Goal: Information Seeking & Learning: Compare options

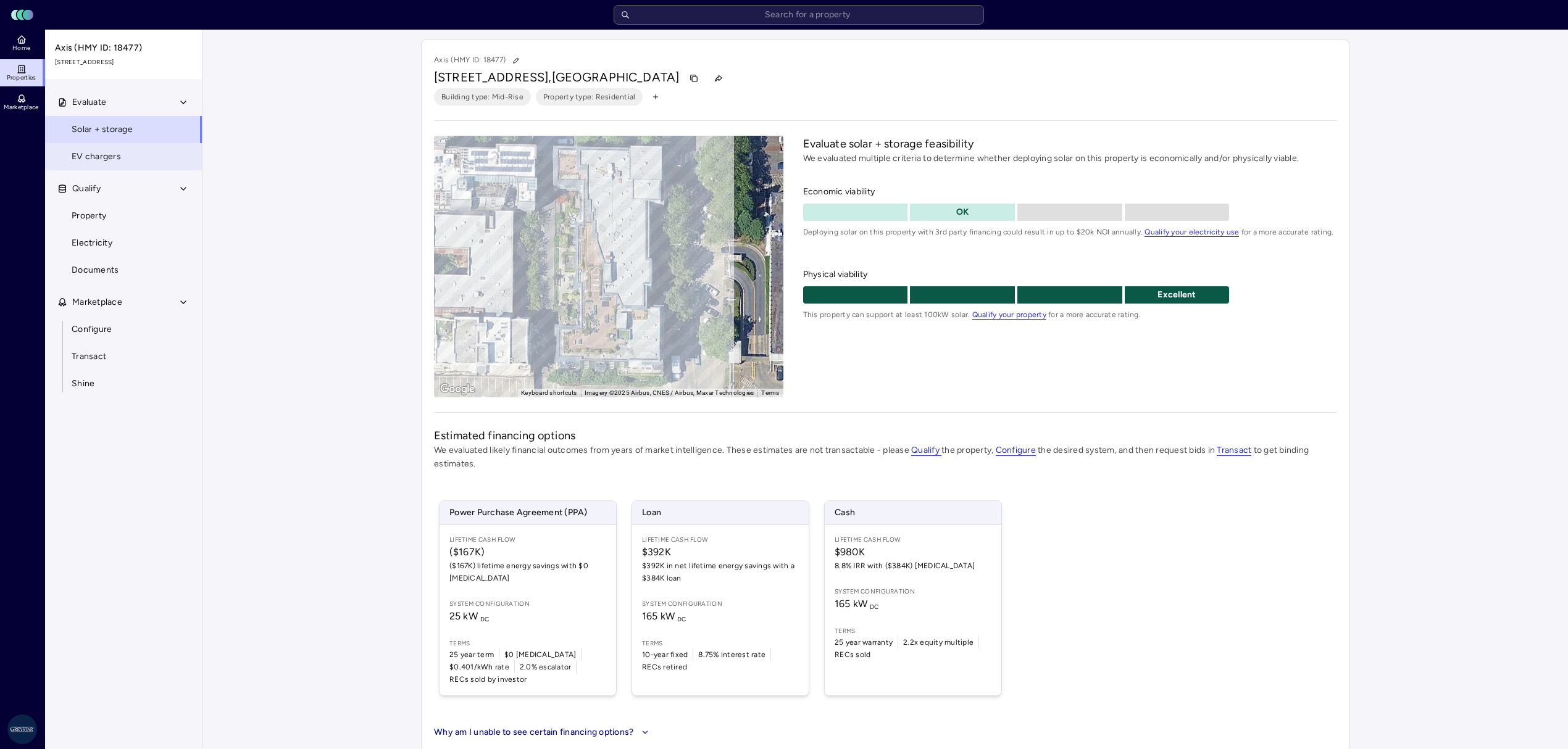
click at [83, 156] on span "EV chargers" at bounding box center [97, 156] width 50 height 14
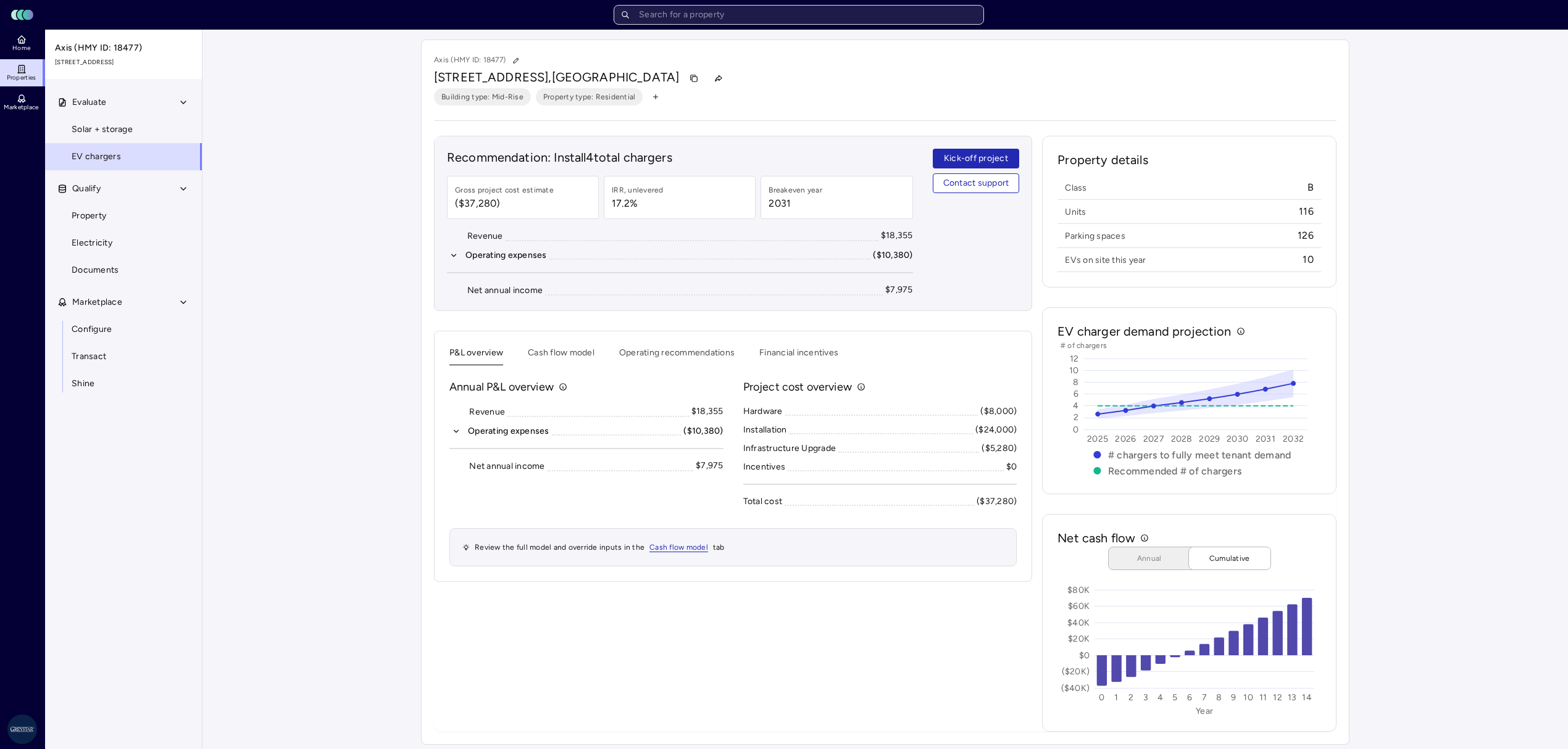
click at [707, 20] on input "text" at bounding box center [798, 15] width 370 height 20
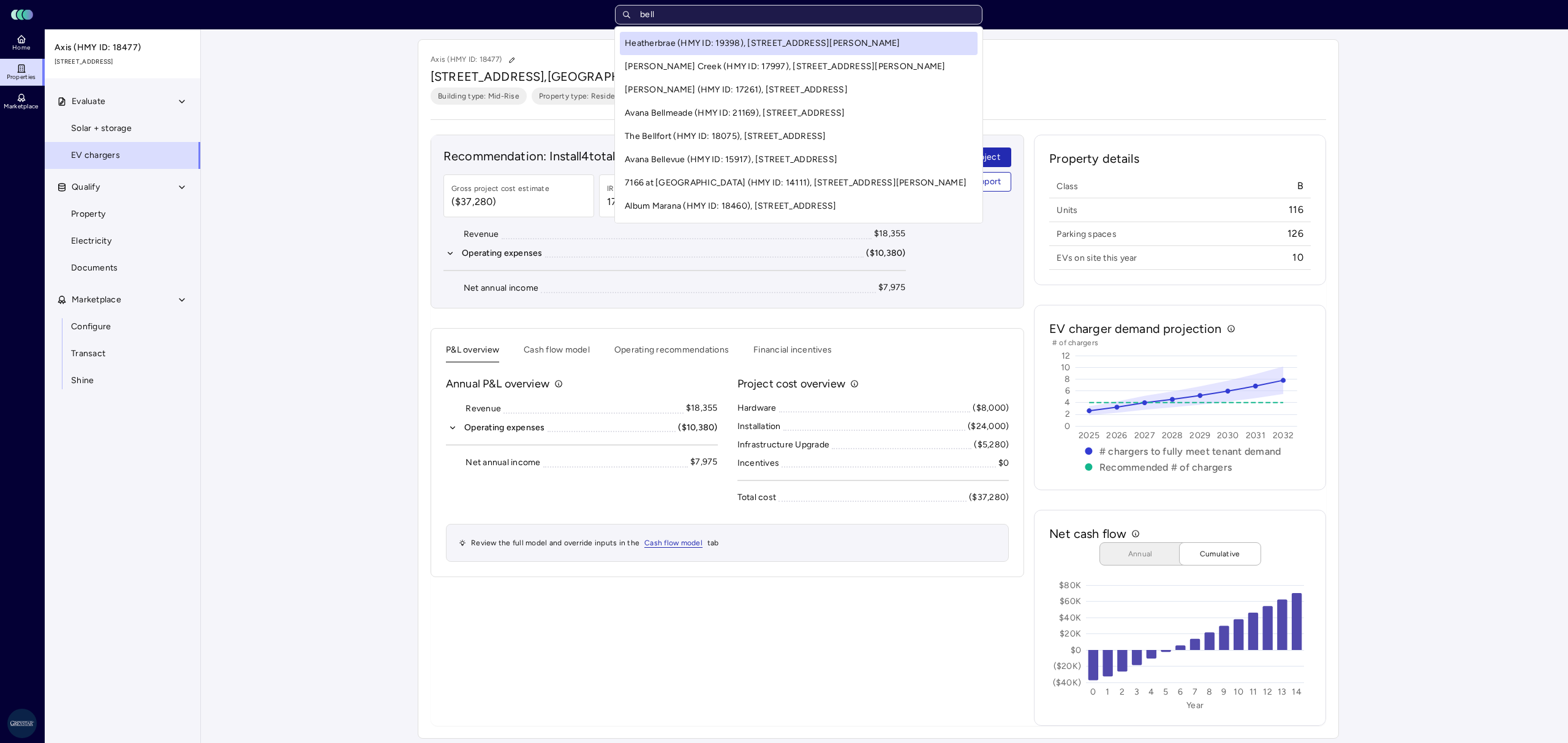
type input "bella"
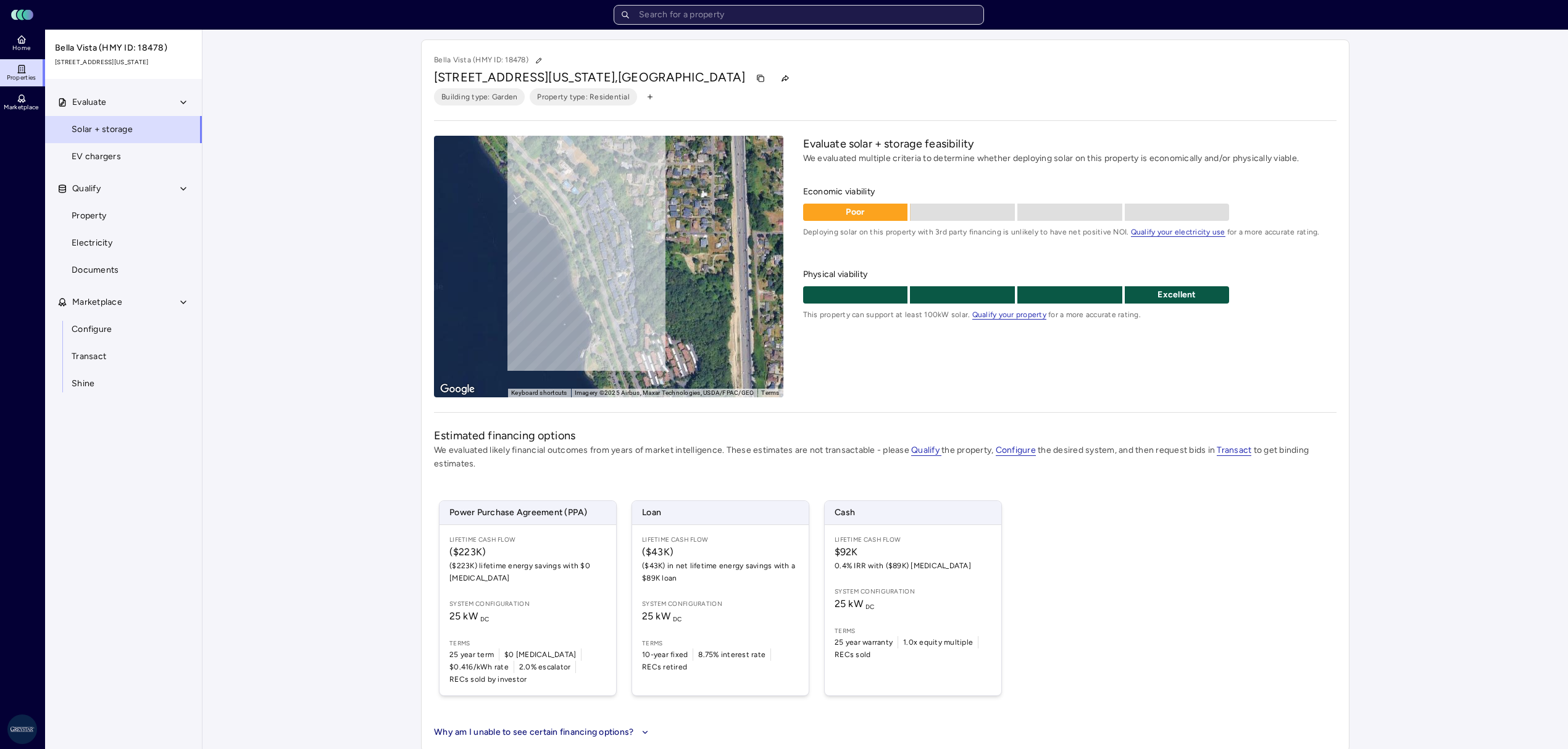
click at [769, 21] on input "text" at bounding box center [798, 15] width 370 height 20
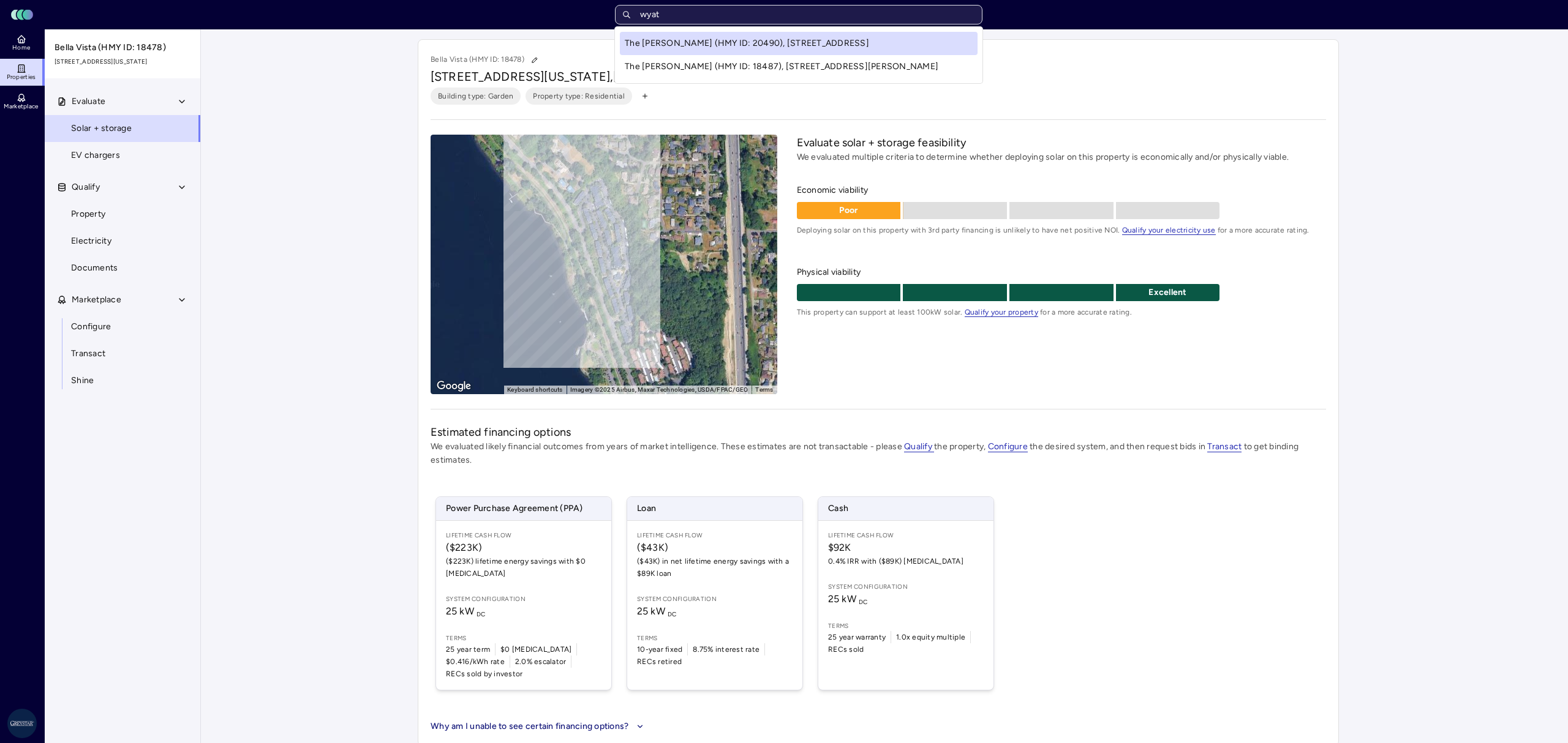
type input "[PERSON_NAME]"
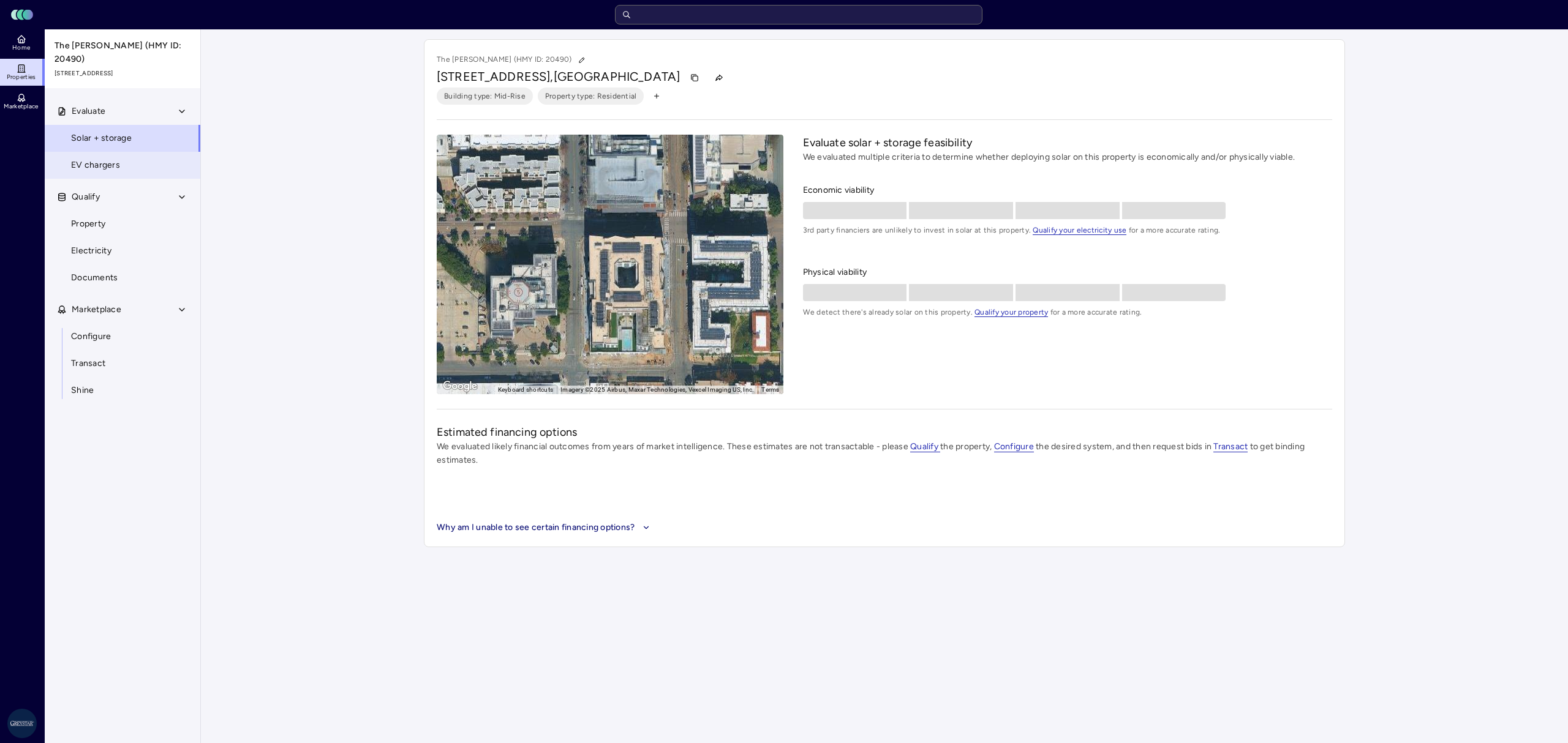
click at [104, 159] on span "EV chargers" at bounding box center [96, 165] width 49 height 14
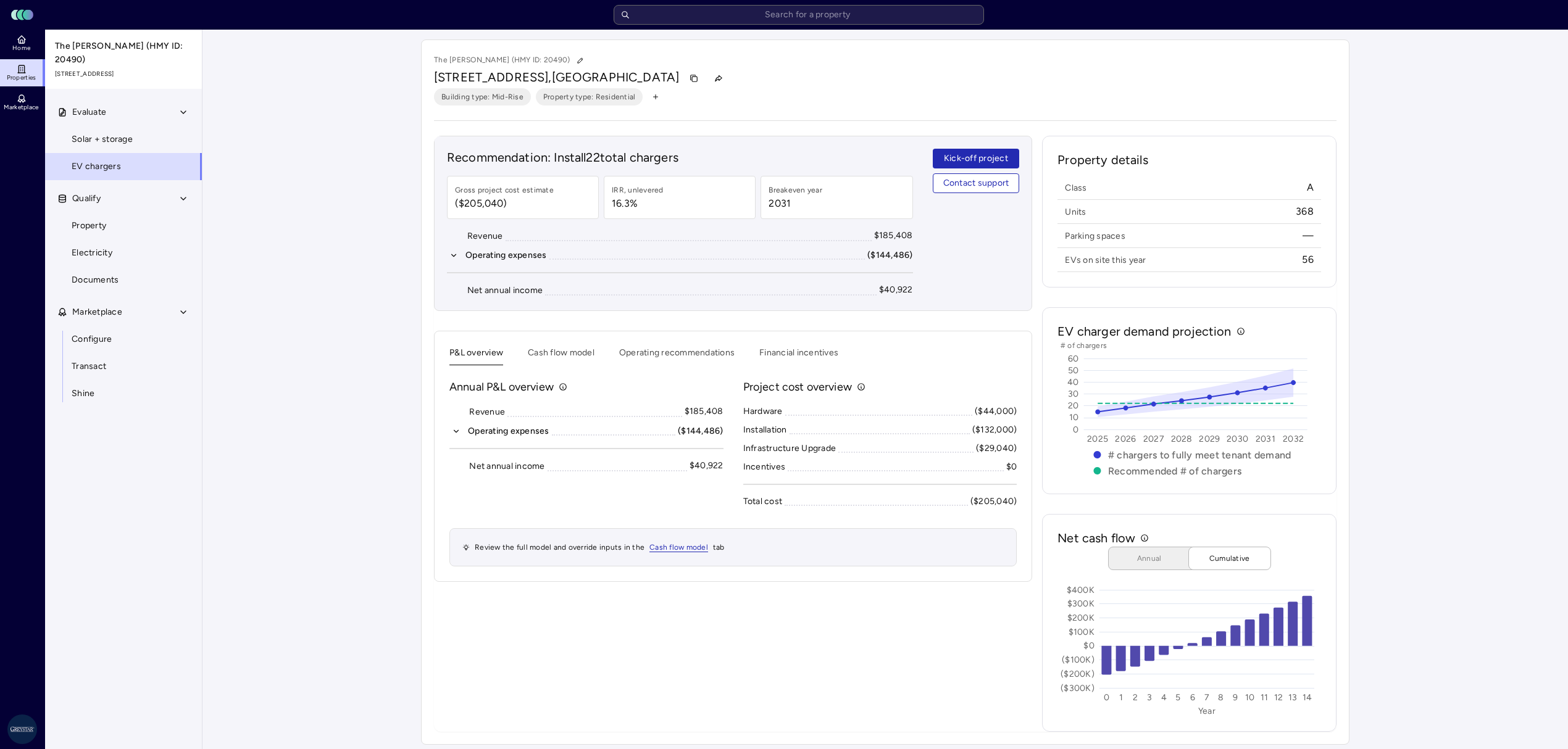
click at [652, 99] on icon "button" at bounding box center [655, 97] width 8 height 8
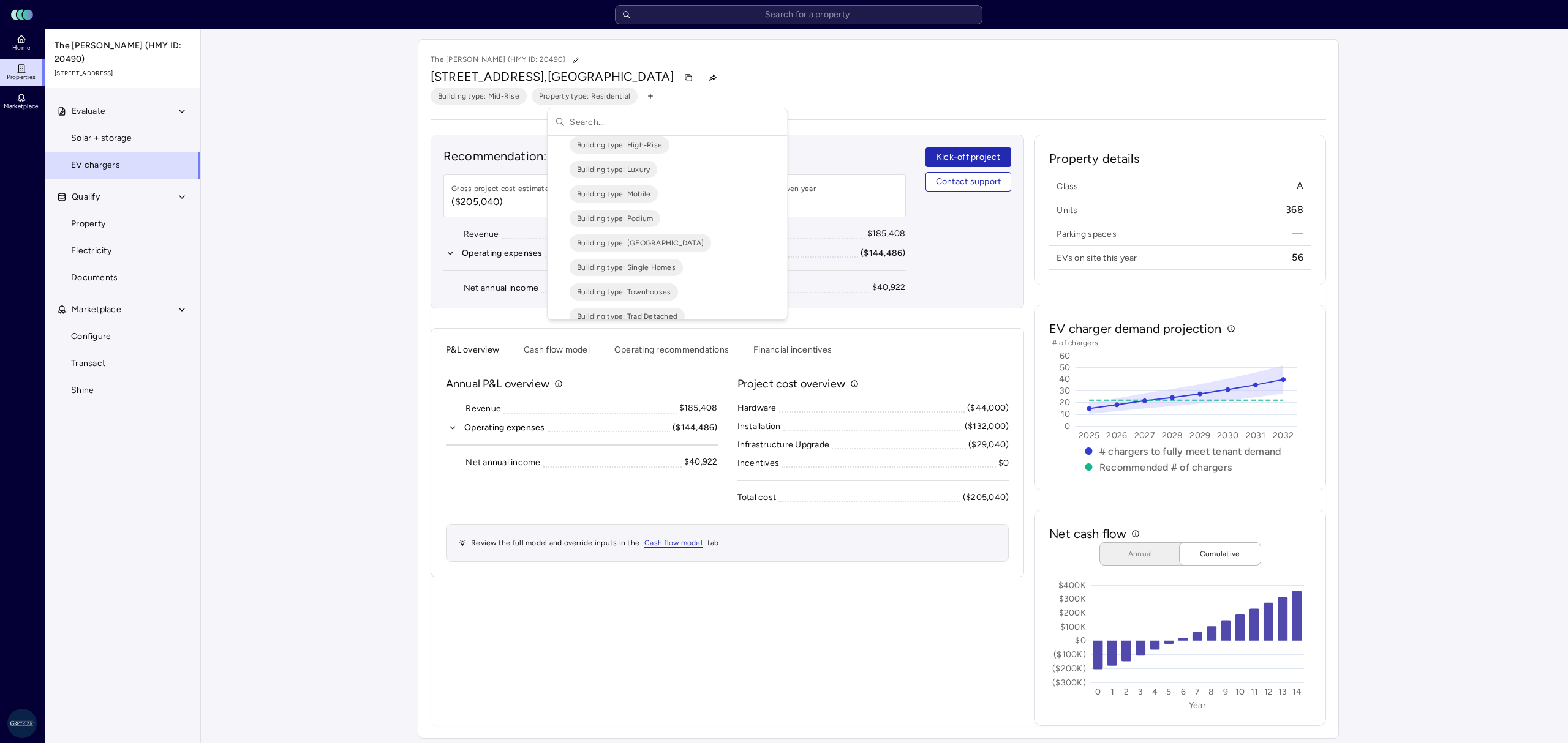
scroll to position [292, 0]
click at [809, 91] on html "Toggle Sidebar Lumen Energy Logo Home Properties Marketplace Greystar AS [PERSO…" at bounding box center [784, 374] width 1568 height 749
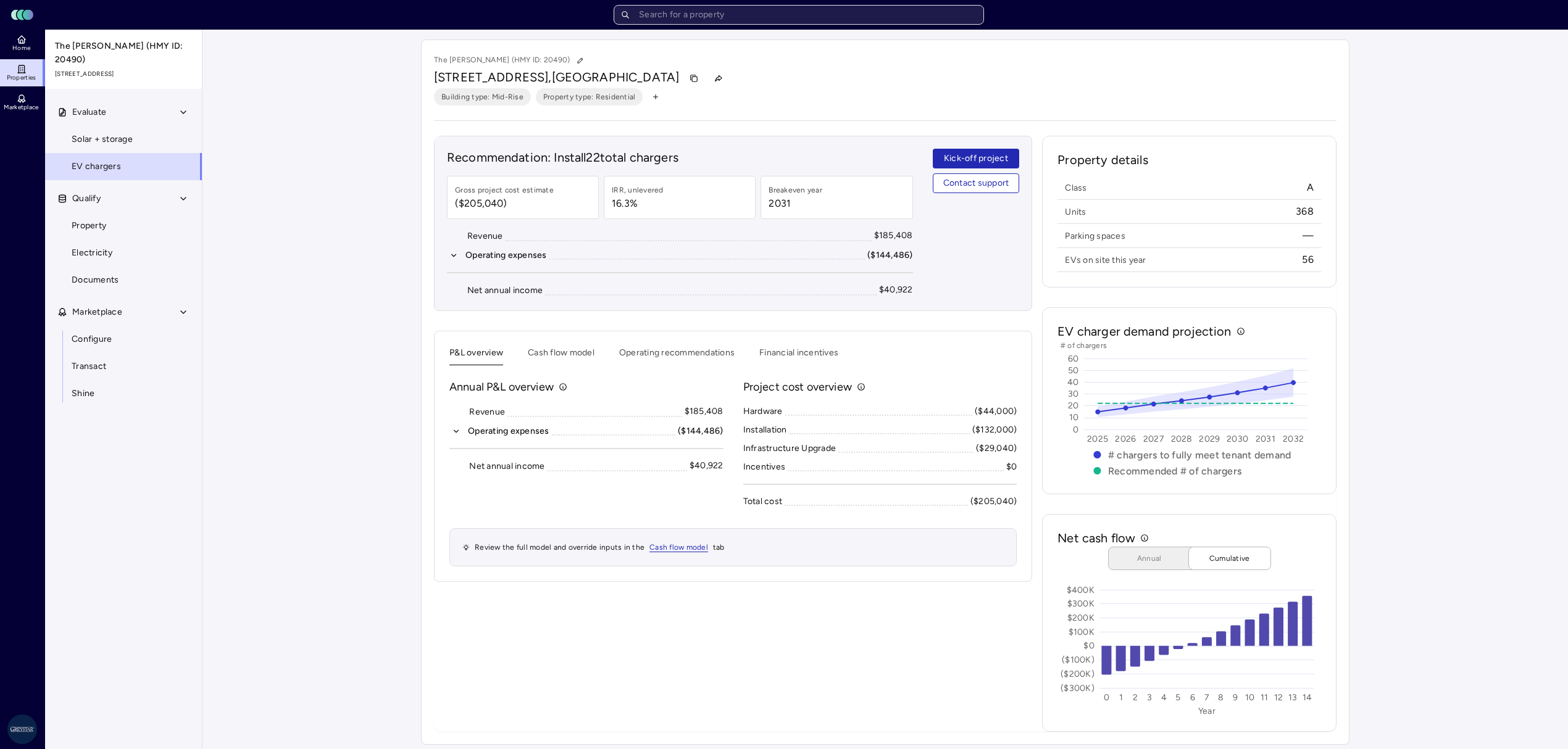
click at [764, 18] on input "text" at bounding box center [798, 15] width 370 height 20
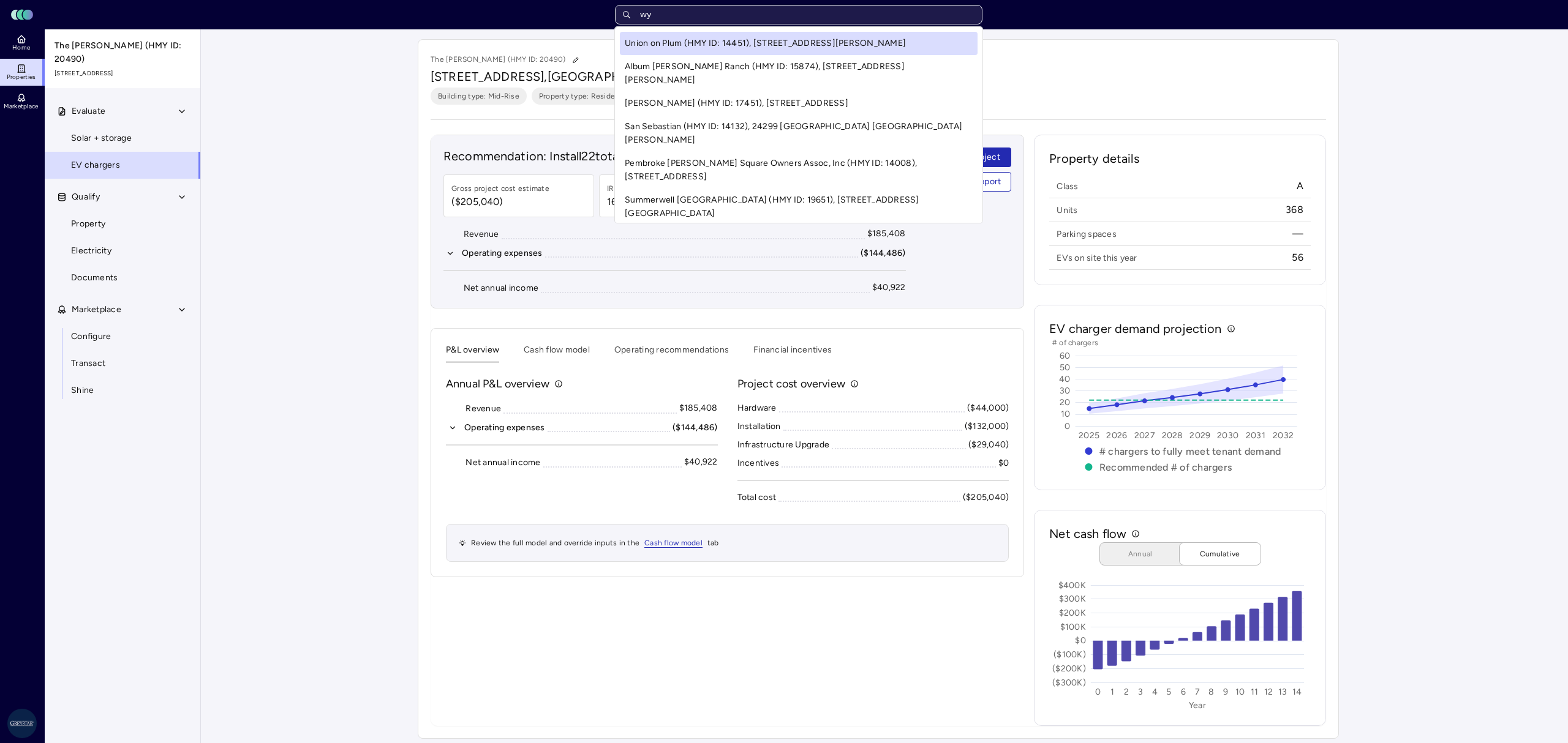
type input "wya"
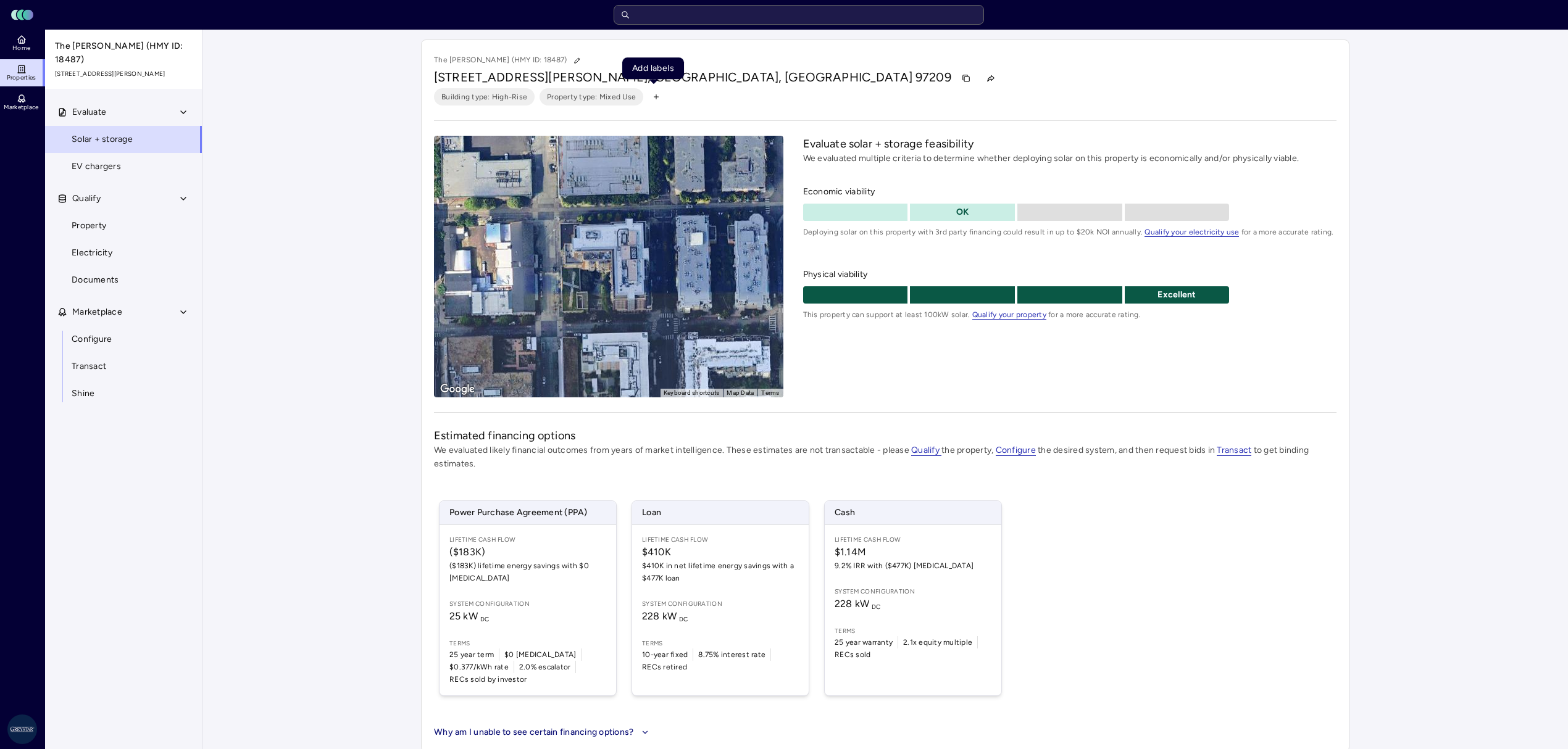
click at [655, 97] on icon "button" at bounding box center [656, 97] width 8 height 8
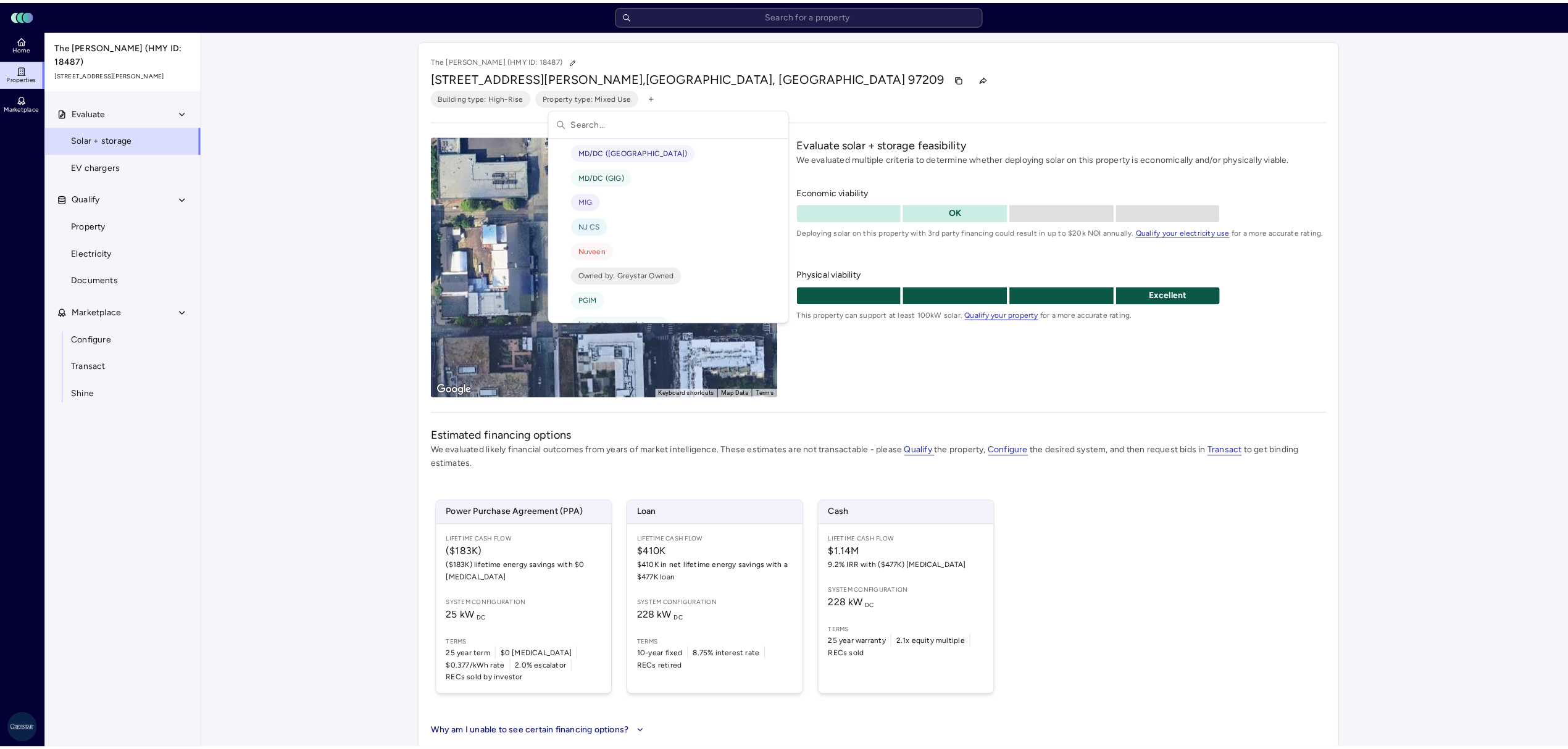
scroll to position [2221, 0]
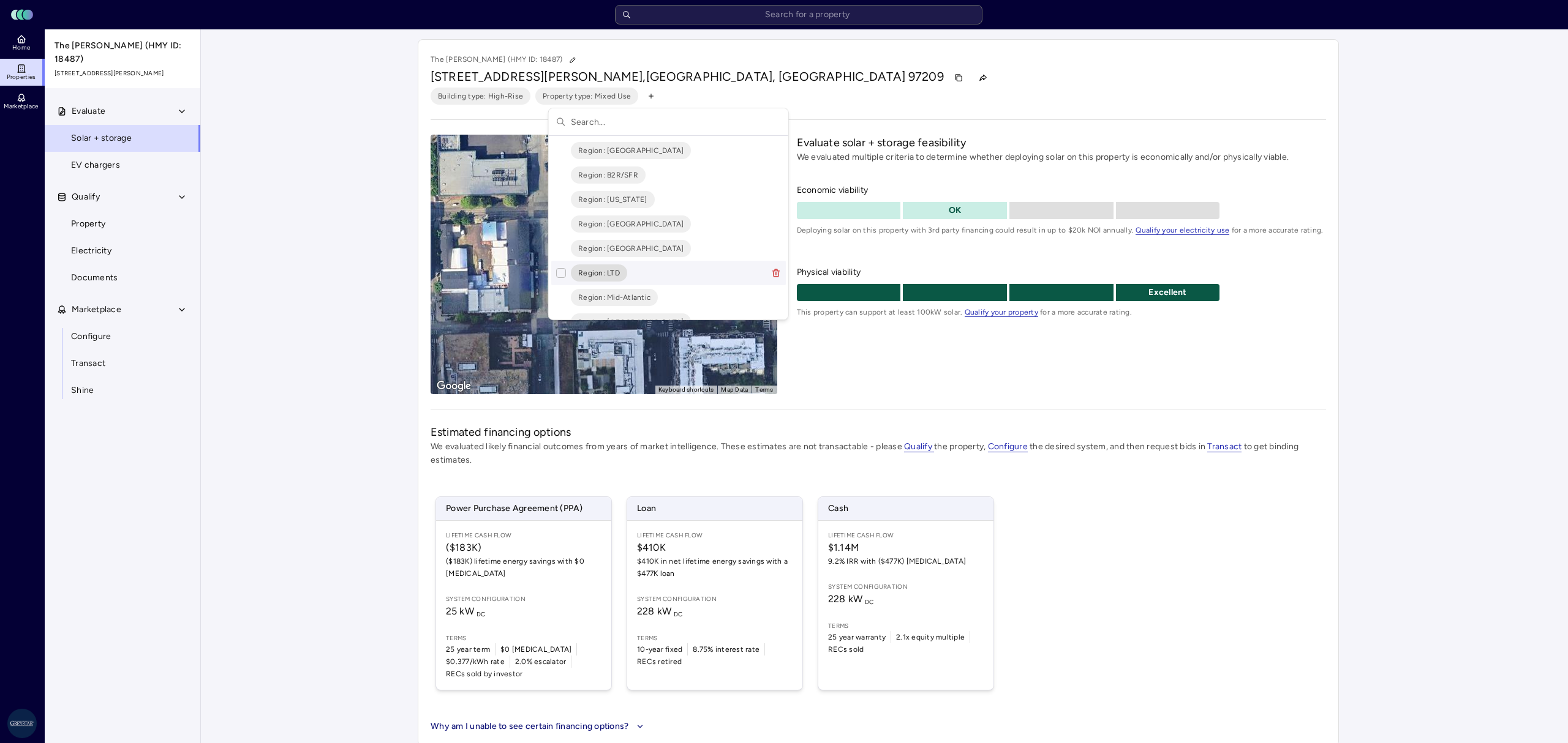
click at [324, 338] on html "Toggle Sidebar Lumen Energy Logo Home Properties Marketplace Greystar AS [PERSO…" at bounding box center [784, 377] width 1568 height 756
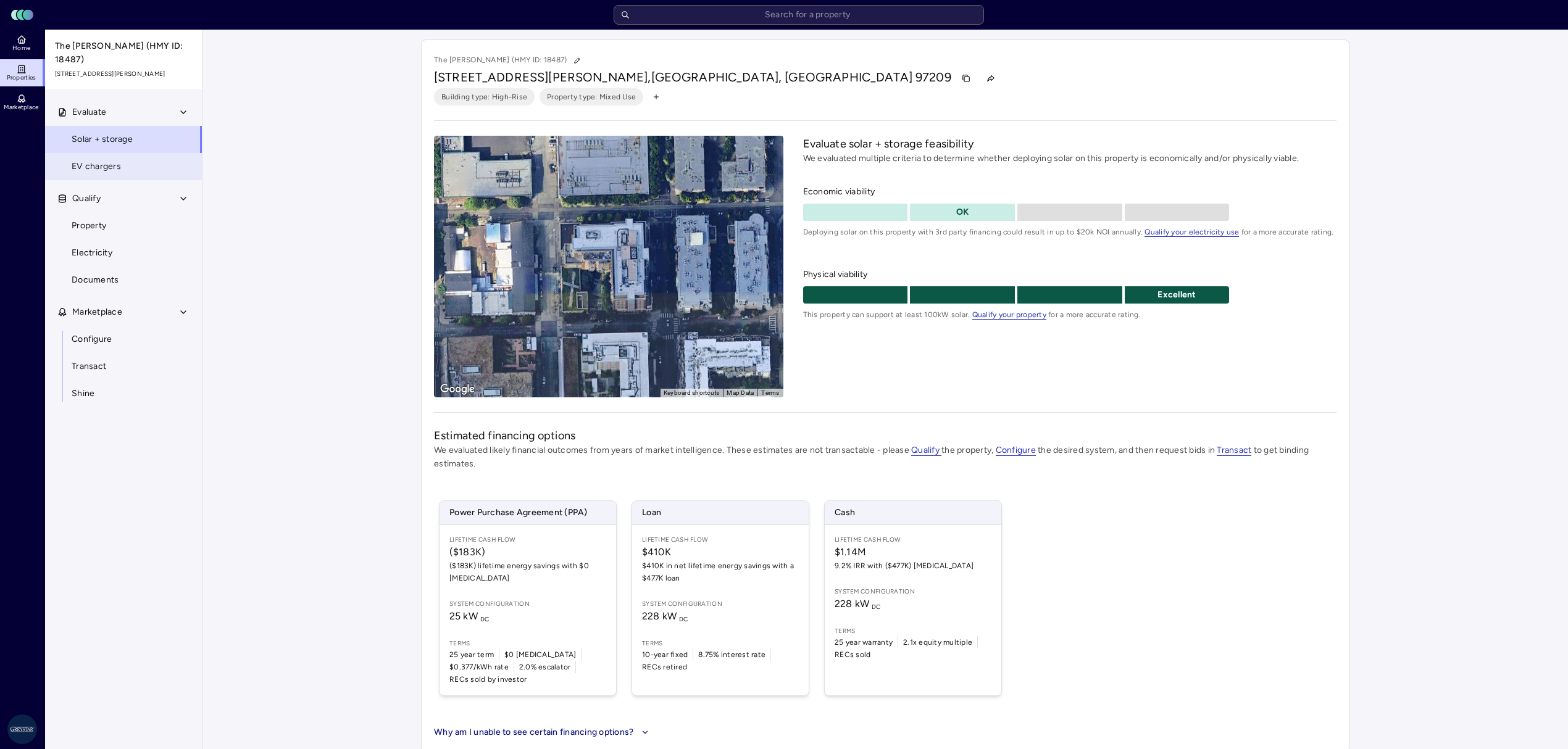
click at [147, 154] on link "EV chargers" at bounding box center [123, 167] width 158 height 27
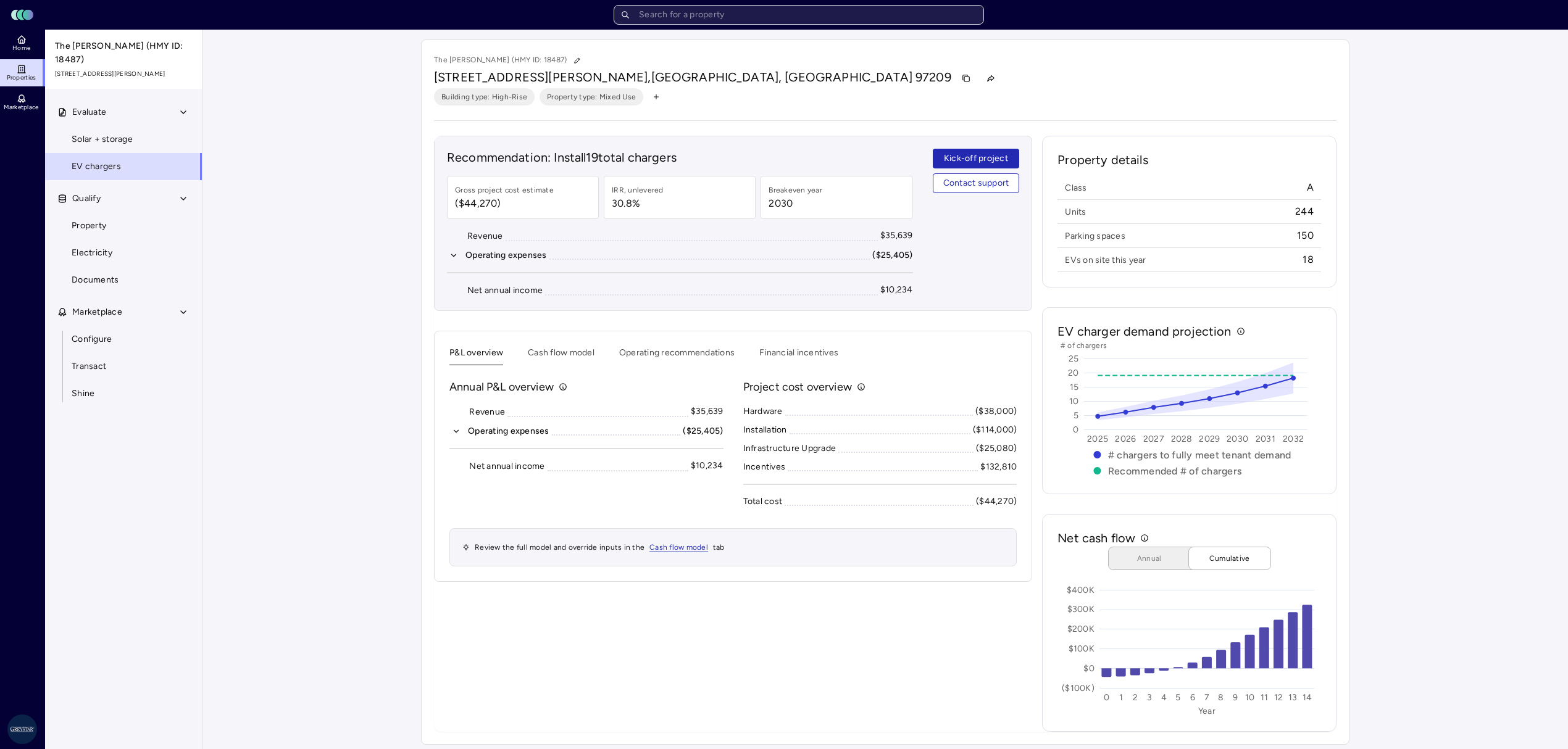
click at [702, 12] on input "text" at bounding box center [798, 15] width 370 height 20
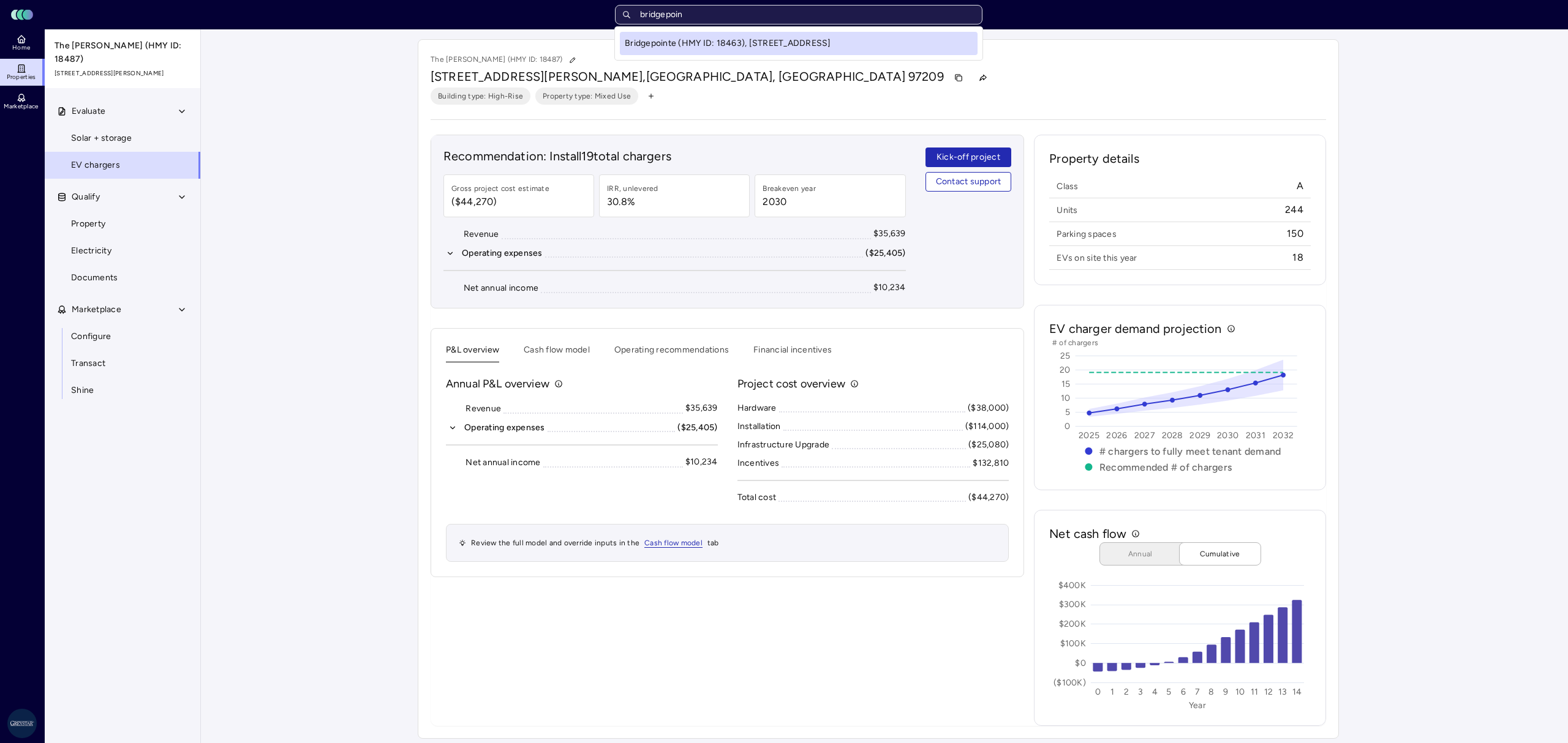
type input "bridgepoint"
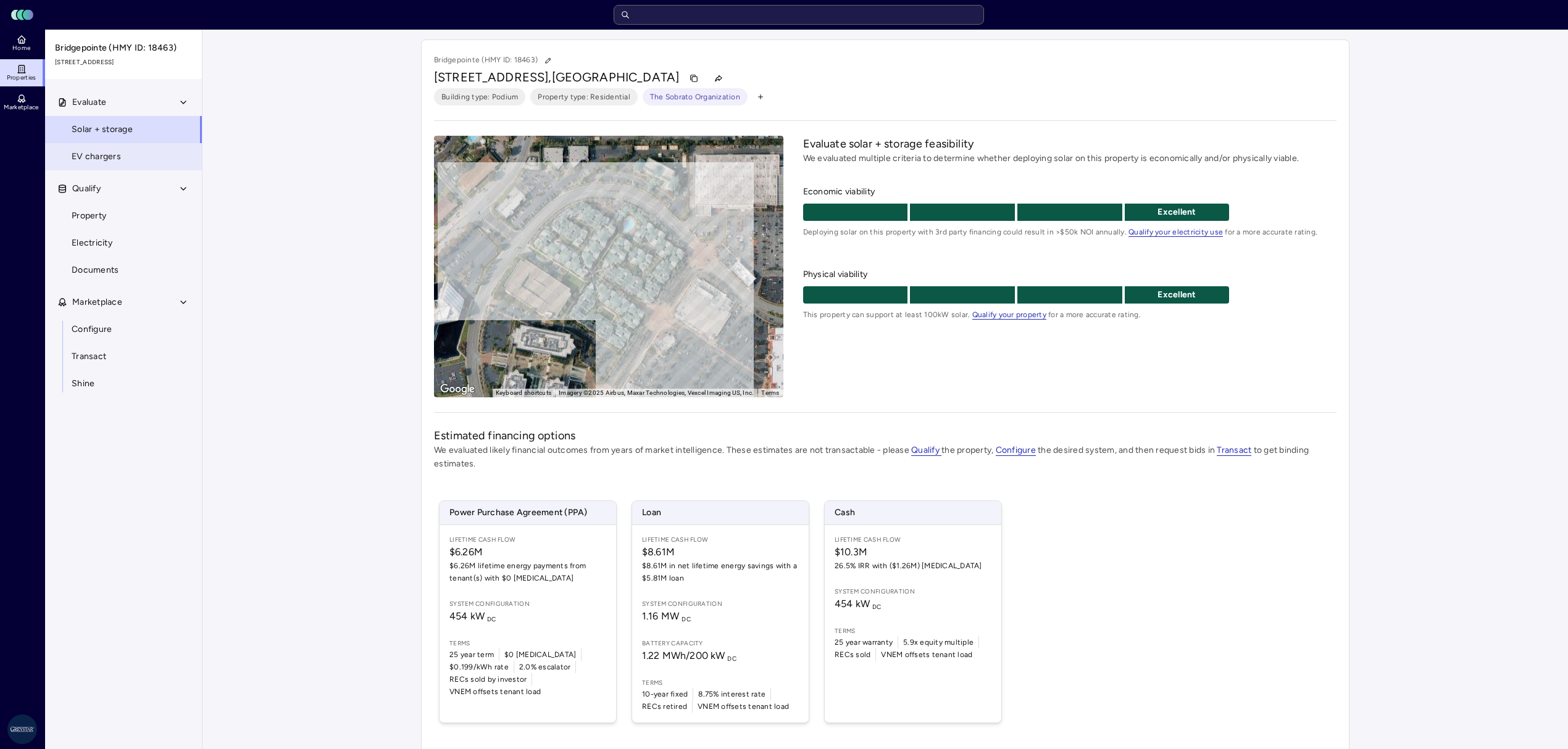
click at [126, 159] on link "EV chargers" at bounding box center [123, 156] width 158 height 27
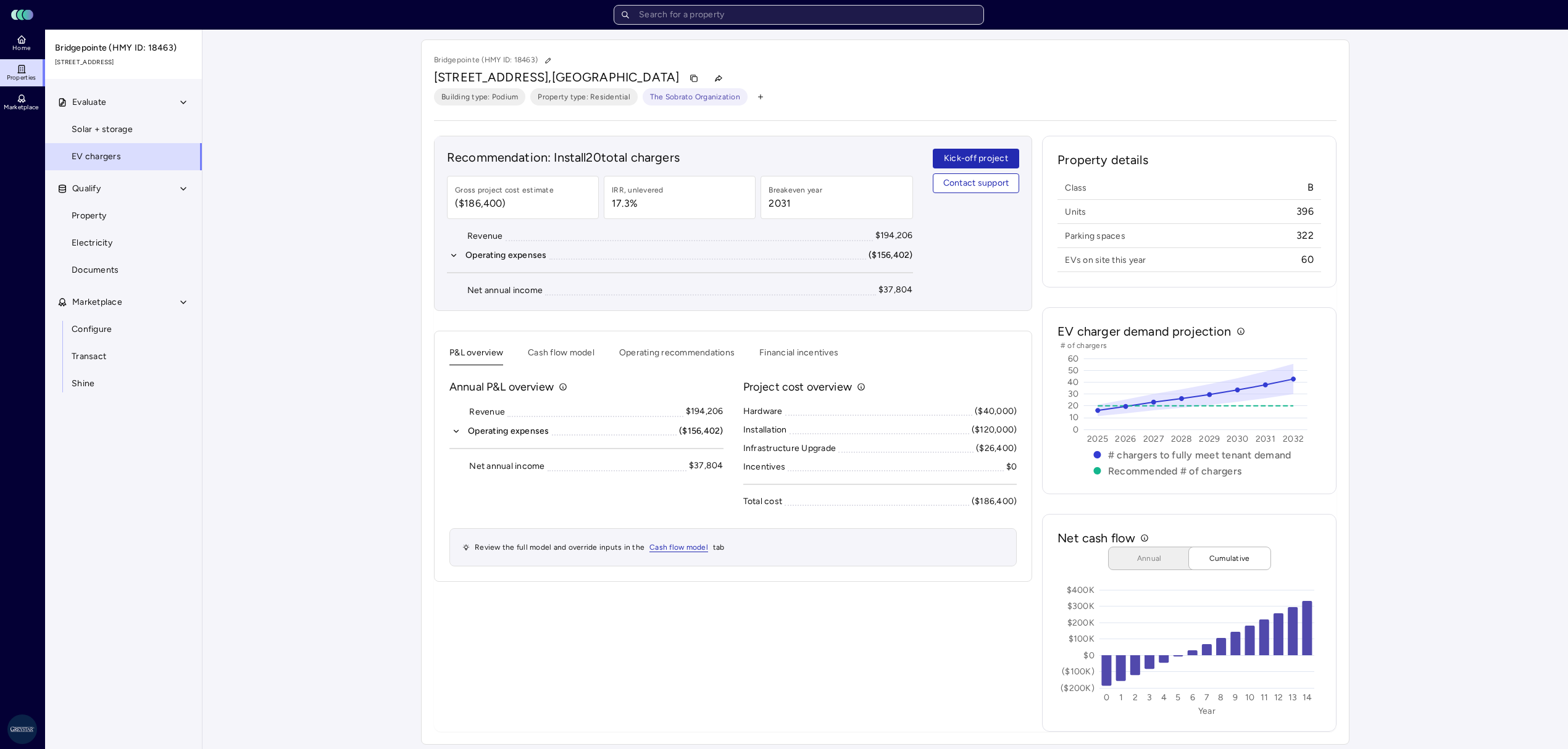
click at [700, 16] on input "text" at bounding box center [798, 15] width 370 height 20
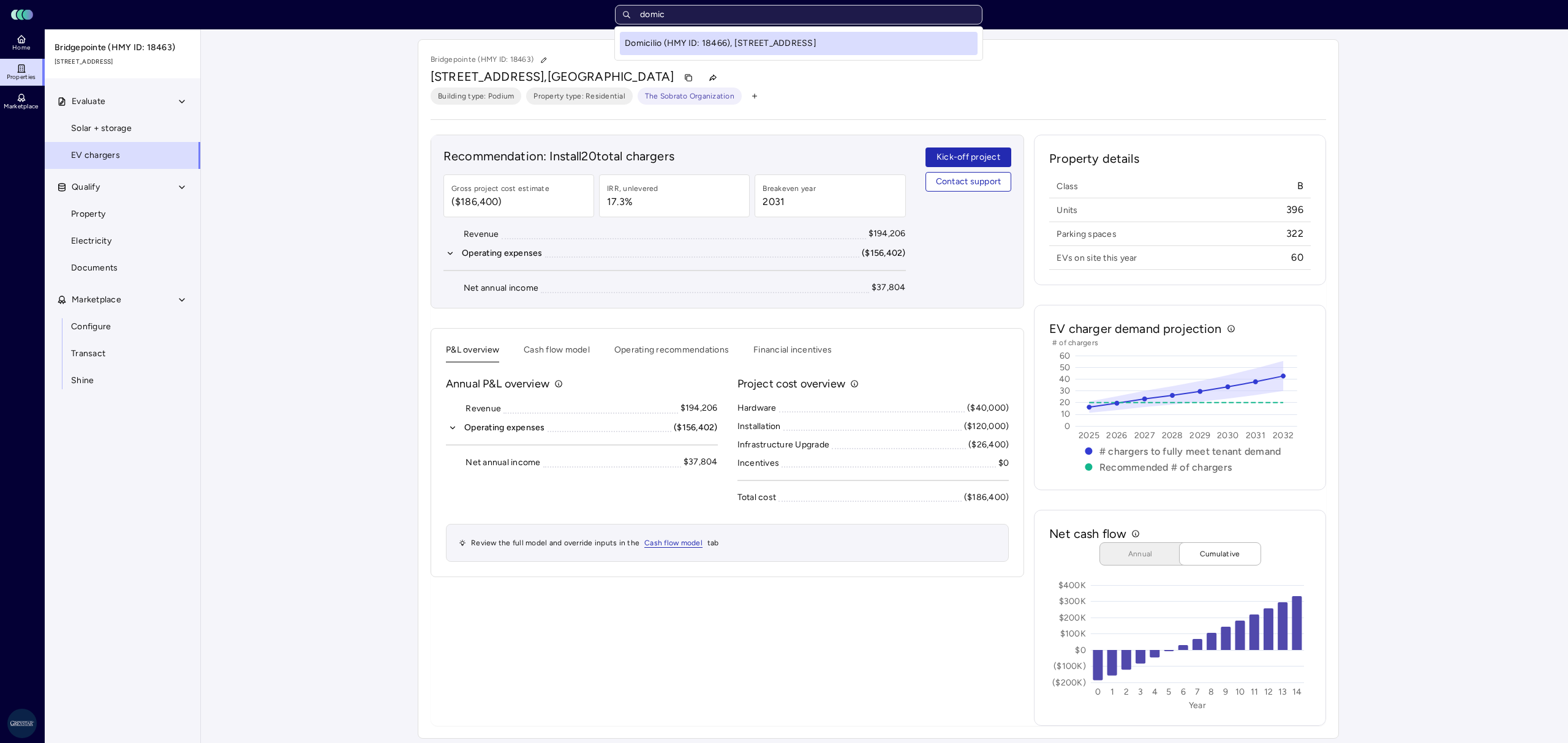
type input "domici"
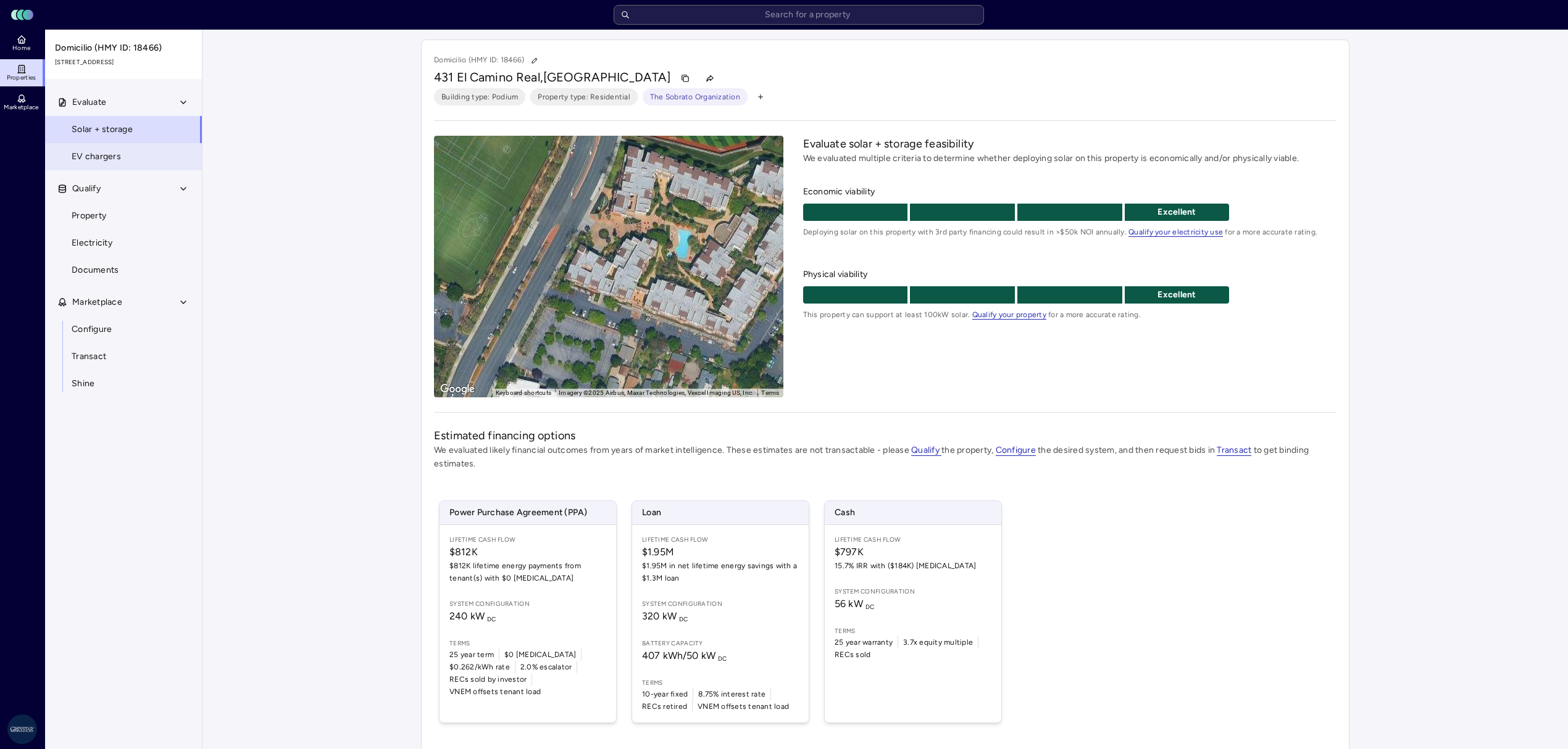
click at [132, 164] on link "EV chargers" at bounding box center [123, 156] width 158 height 27
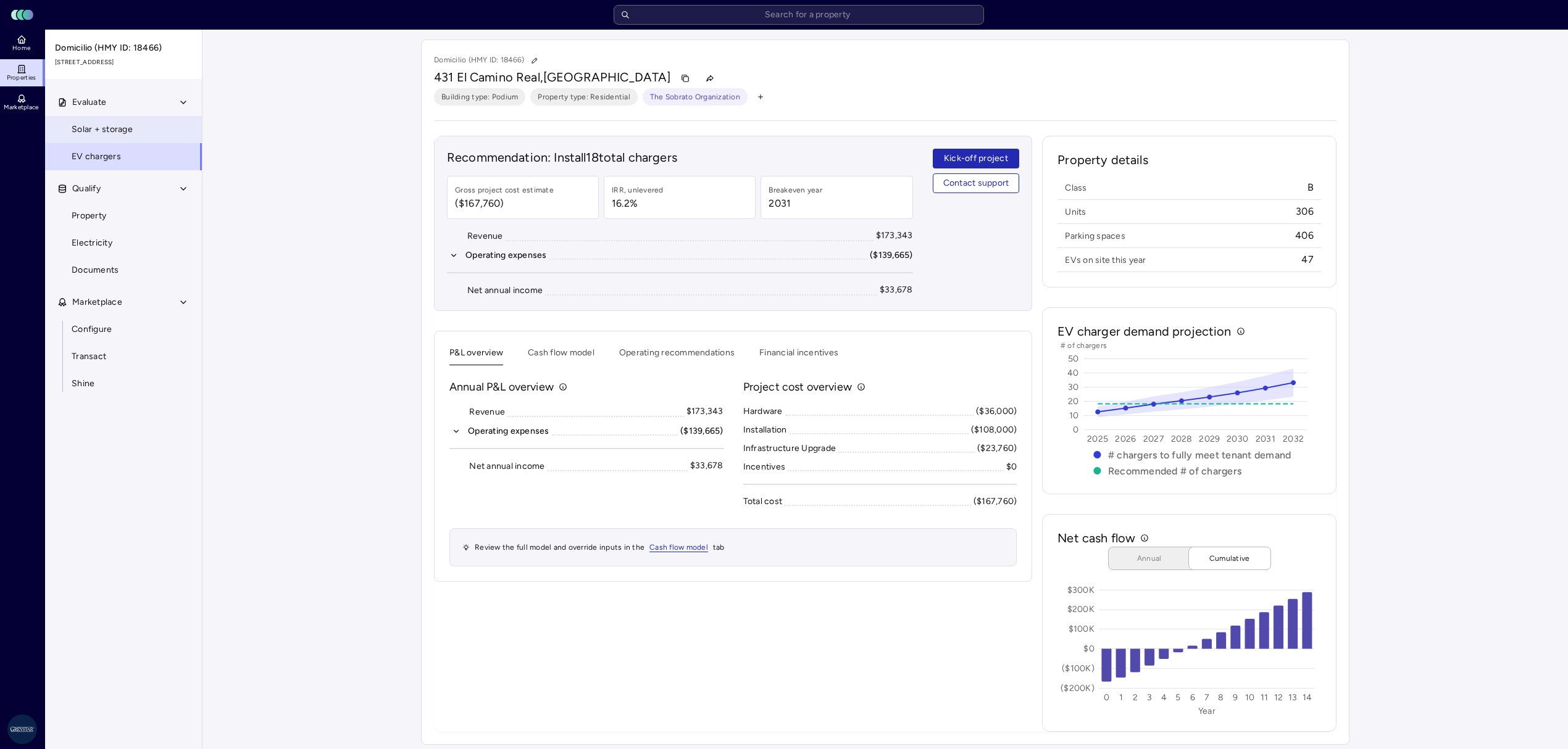
click at [123, 136] on span "Solar + storage" at bounding box center [102, 130] width 61 height 14
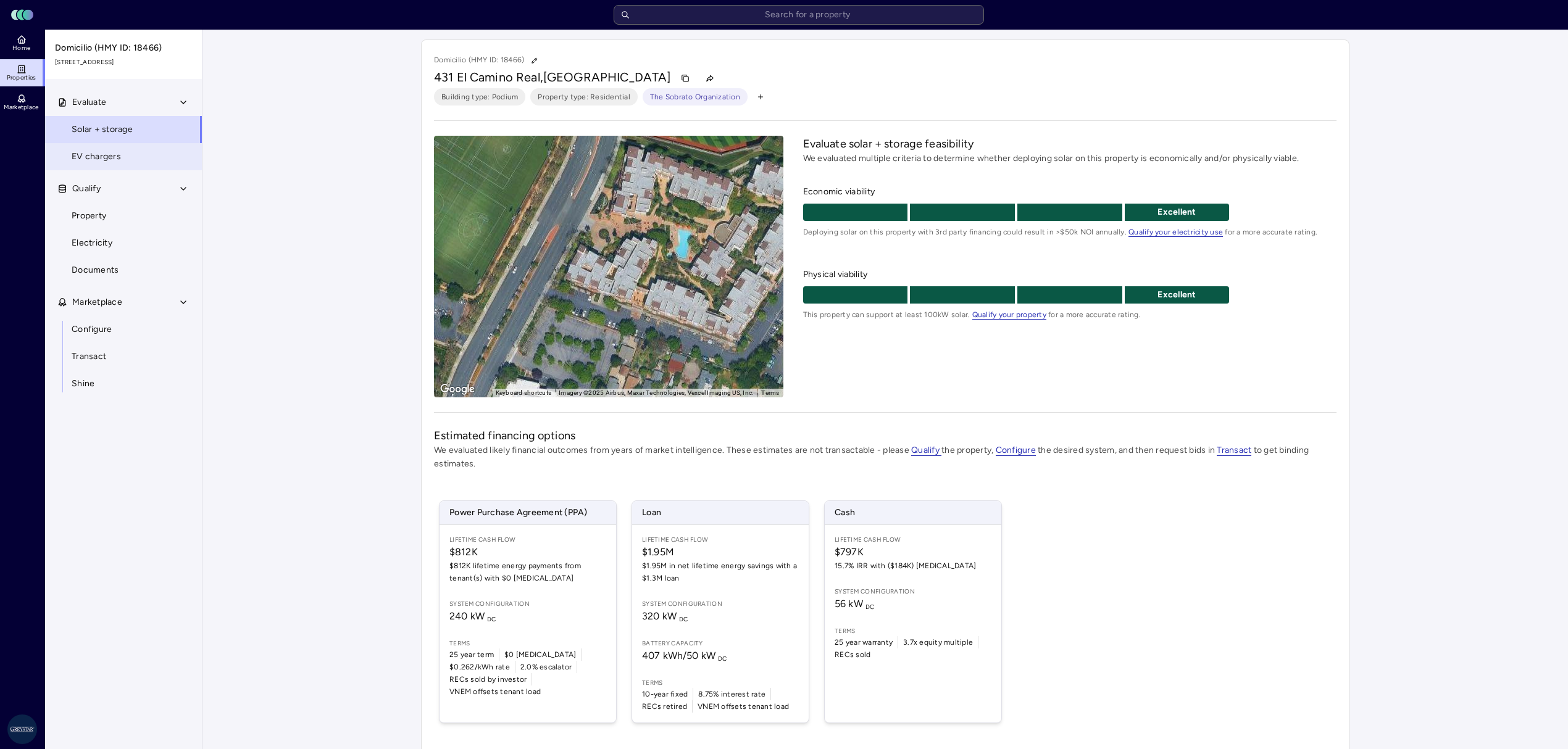
click at [122, 147] on link "EV chargers" at bounding box center [123, 156] width 158 height 27
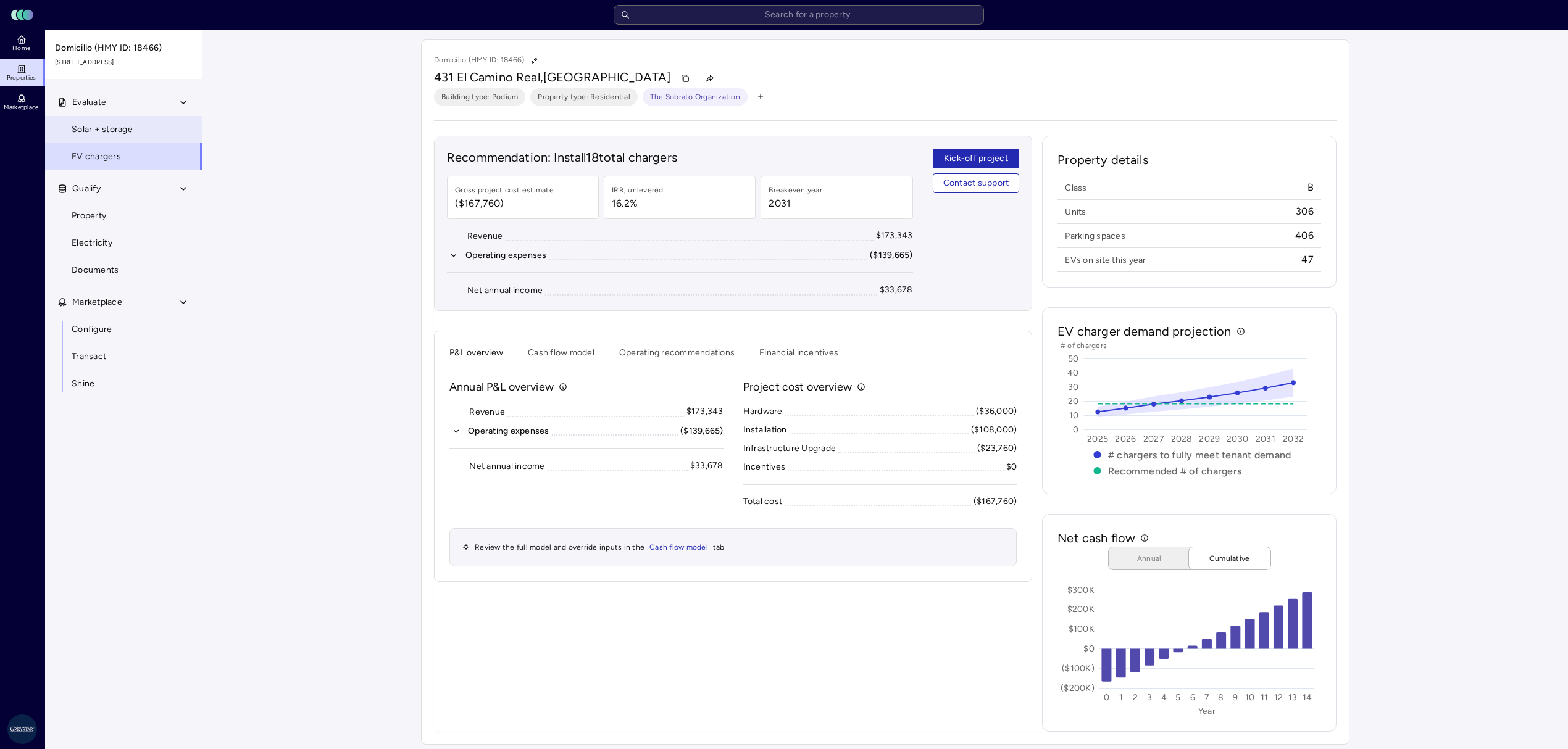
click at [137, 129] on link "Solar + storage" at bounding box center [123, 130] width 158 height 27
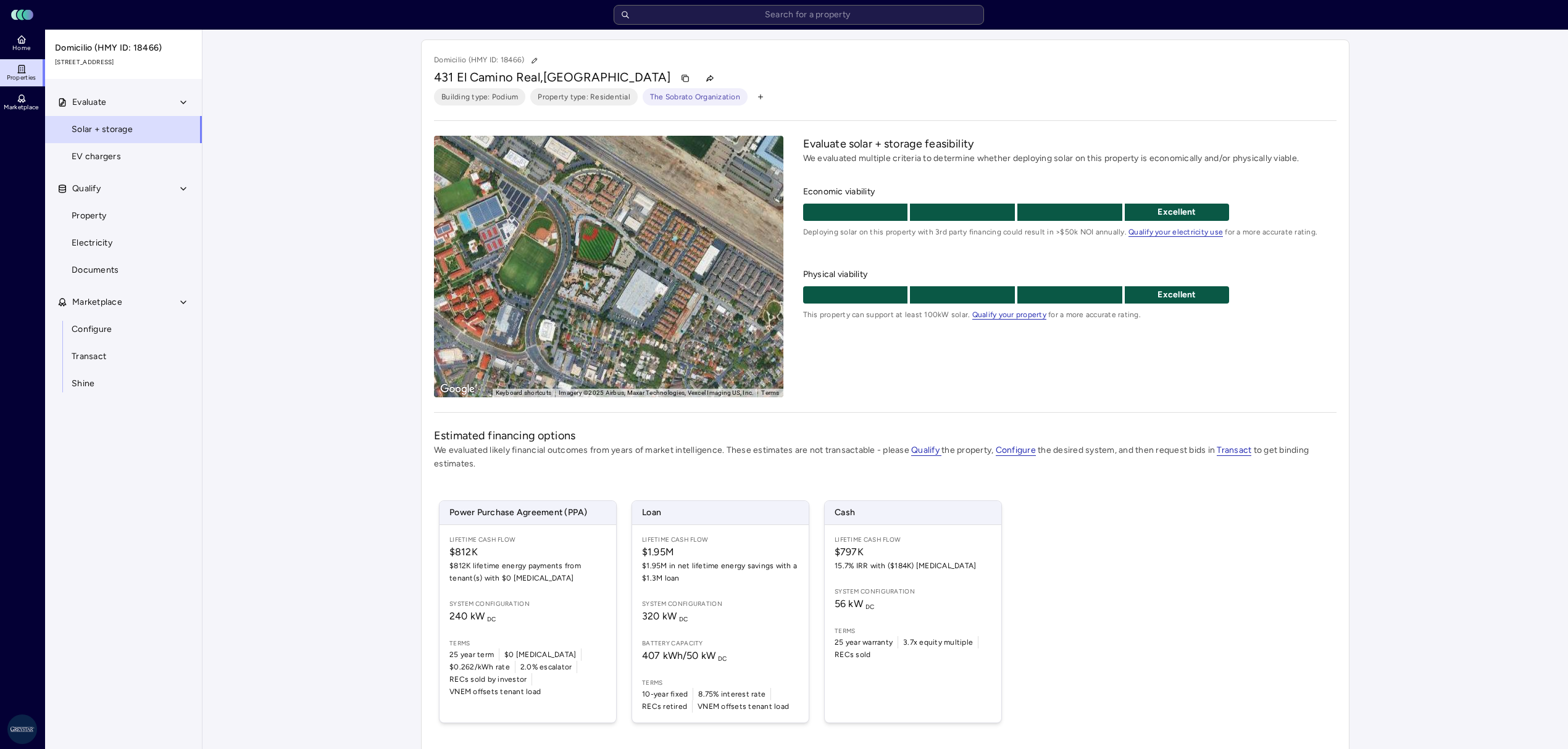
drag, startPoint x: 534, startPoint y: 298, endPoint x: 579, endPoint y: 307, distance: 45.9
click at [579, 307] on div "To activate drag with keyboard, press Alt + Enter. Once in keyboard drag state,…" at bounding box center [608, 267] width 350 height 262
